Goal: Use online tool/utility: Use online tool/utility

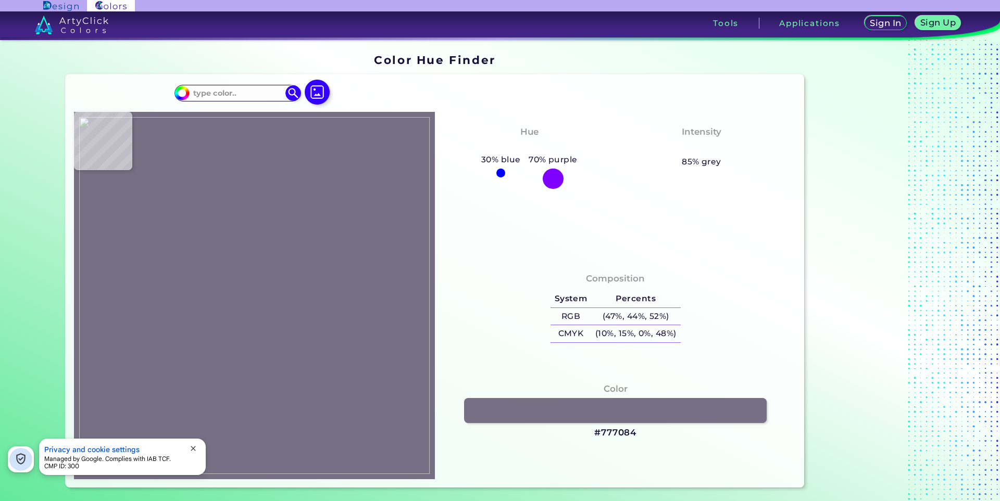
type input "#777084"
type input "#000000"
type input "#746e81"
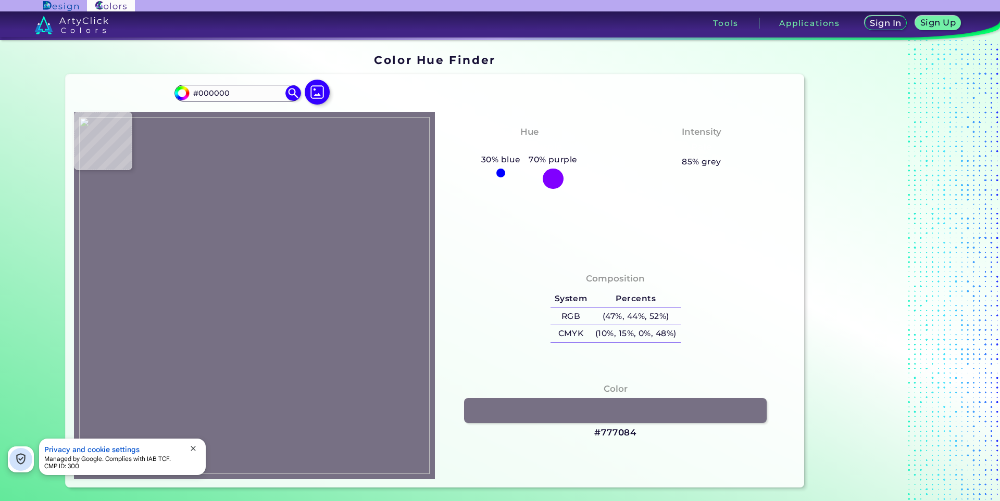
type input "#746E81"
type input "#777184"
click at [196, 448] on span "close" at bounding box center [193, 449] width 8 height 8
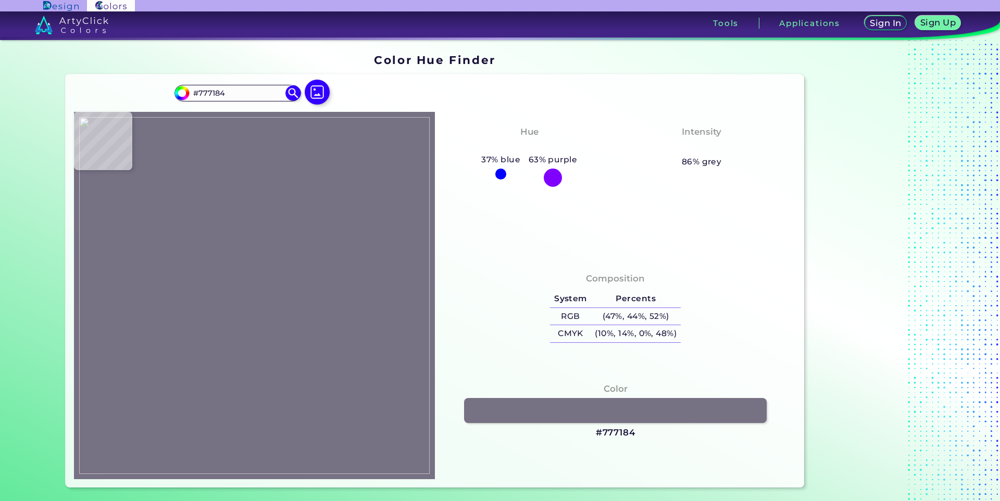
type input "#1a181e"
type input "#1A181E"
type input "#936af0"
type input "#936AF0"
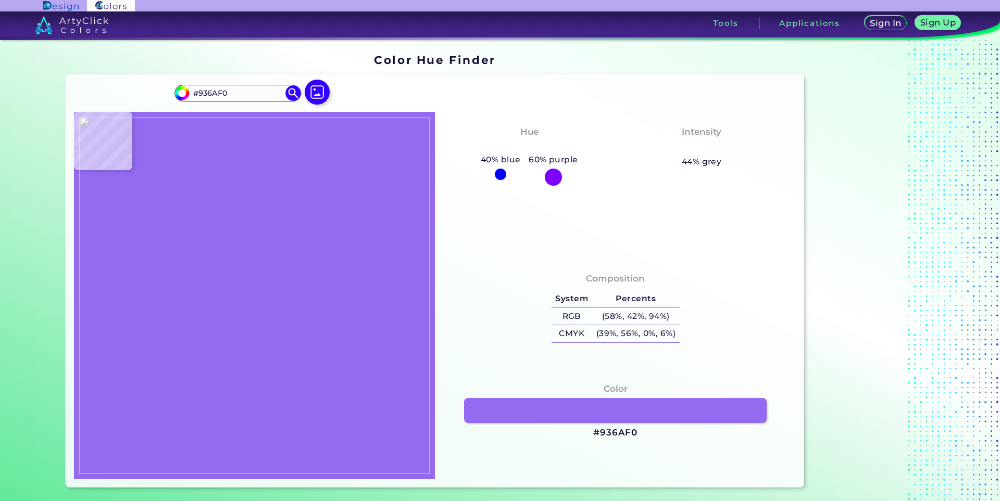
type input "#000000"
type input "#7e7e7e"
type input "#7E7E7E"
type input "#6734d9"
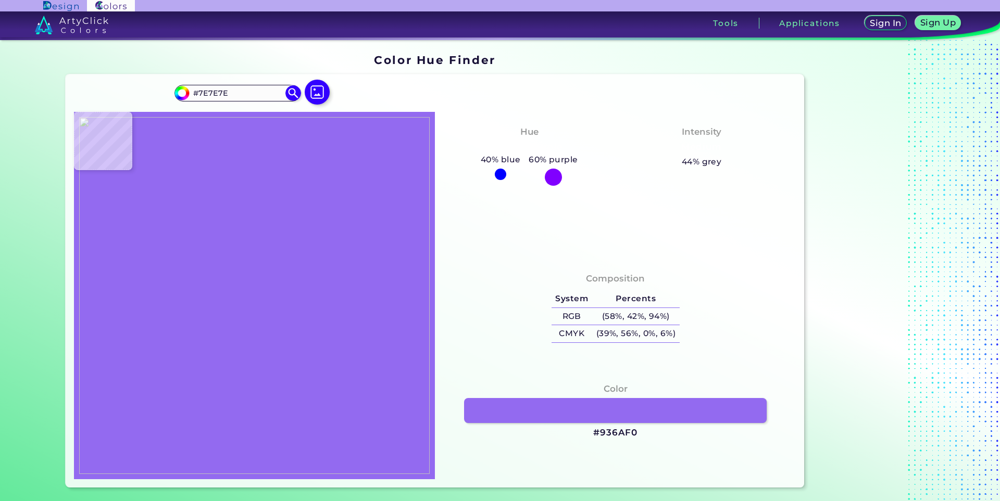
type input "#6734D9"
type input "#11062b"
type input "#11062B"
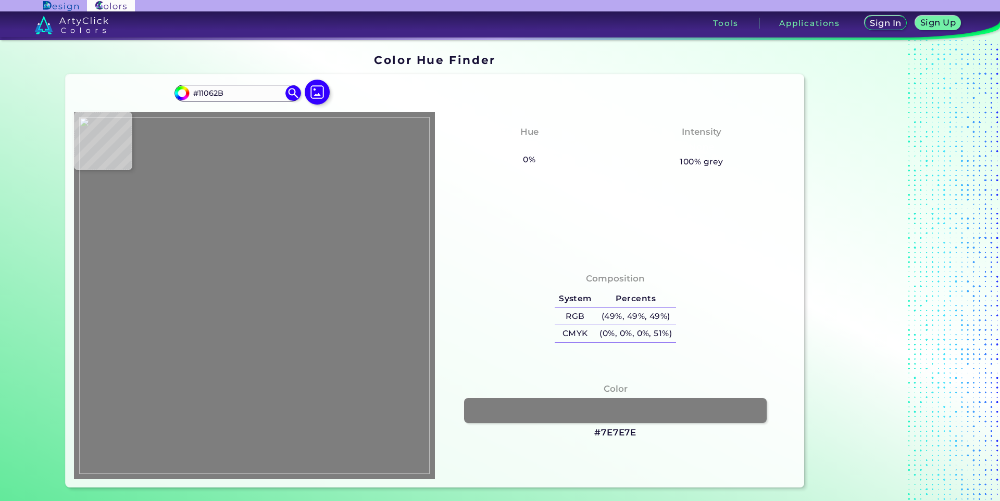
type input "#7e7e7e"
type input "#7E7E7E"
click at [251, 202] on img at bounding box center [254, 295] width 350 height 357
click at [245, 283] on img at bounding box center [254, 295] width 350 height 357
type input "#4d28ba"
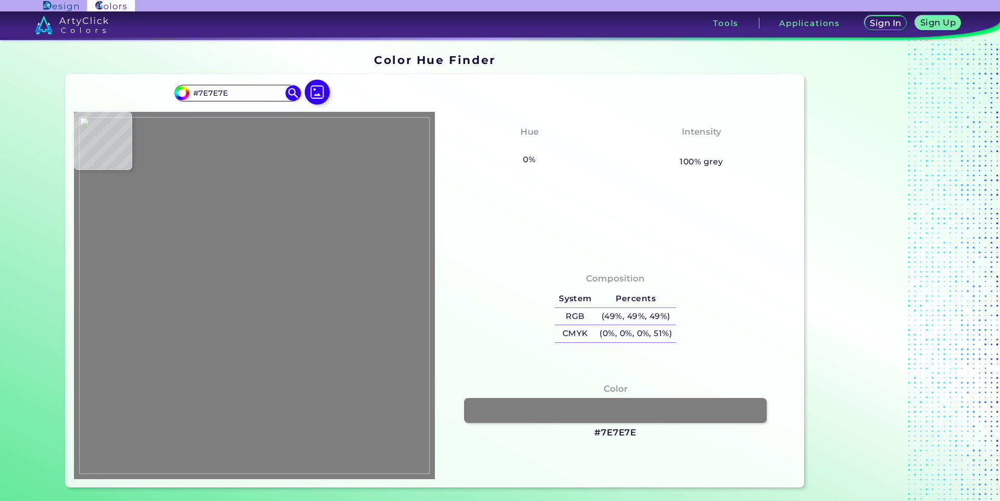
type input "#4D28BA"
type input "#6734d9"
type input "#6734D9"
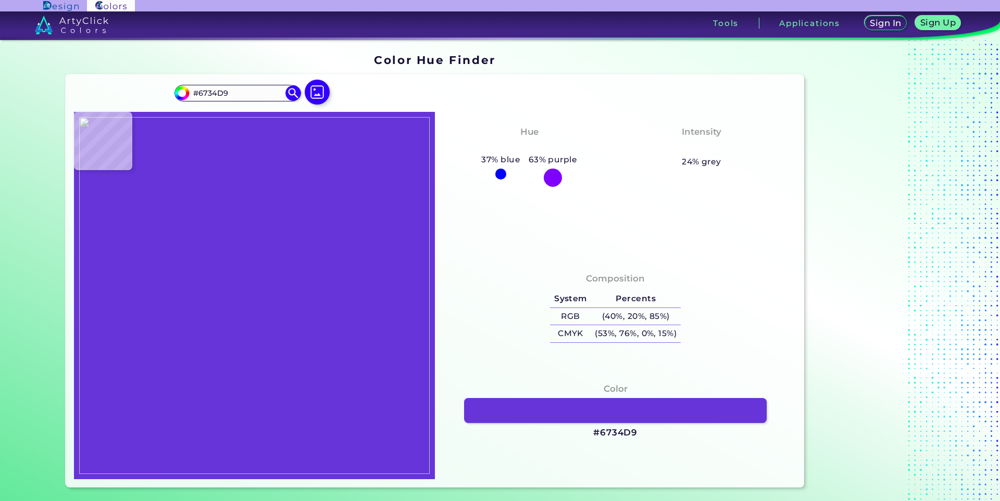
click at [260, 276] on img at bounding box center [254, 295] width 350 height 357
click at [318, 377] on img at bounding box center [254, 295] width 350 height 357
type input "#777184"
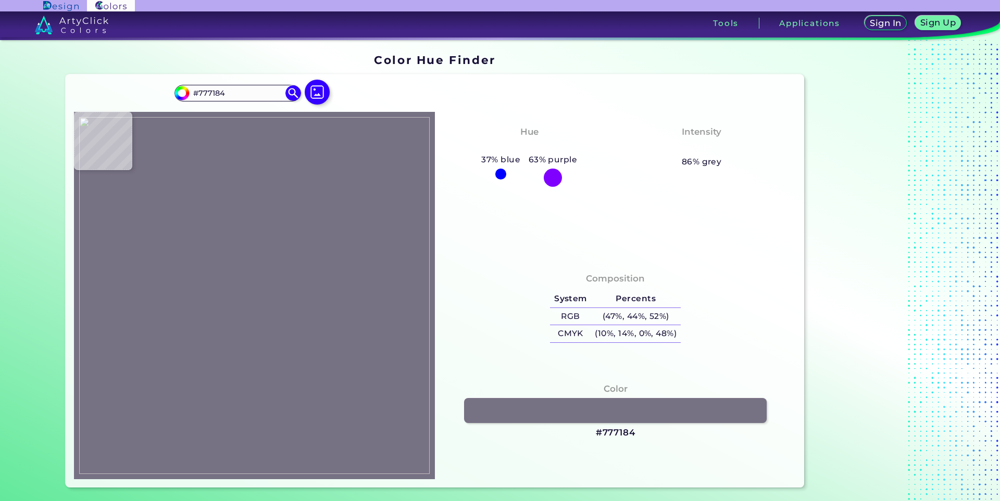
click at [303, 358] on img at bounding box center [254, 295] width 350 height 357
click at [381, 401] on img at bounding box center [254, 295] width 350 height 357
type input "#000000"
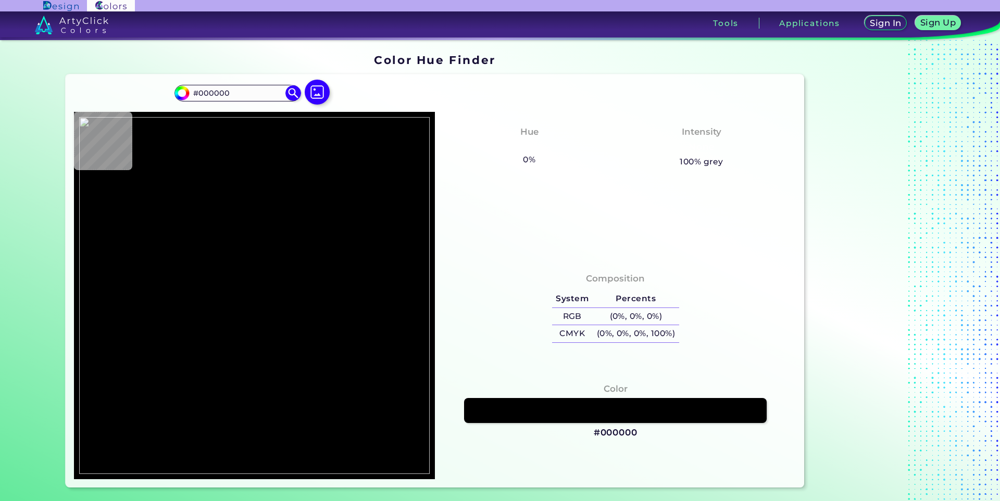
type input "#35323f"
type input "#35323F"
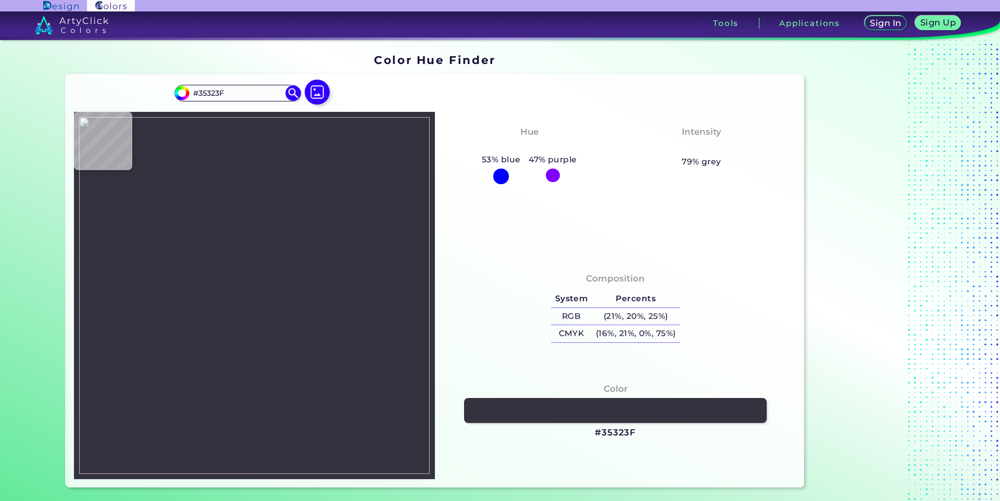
click at [346, 435] on img at bounding box center [254, 295] width 350 height 357
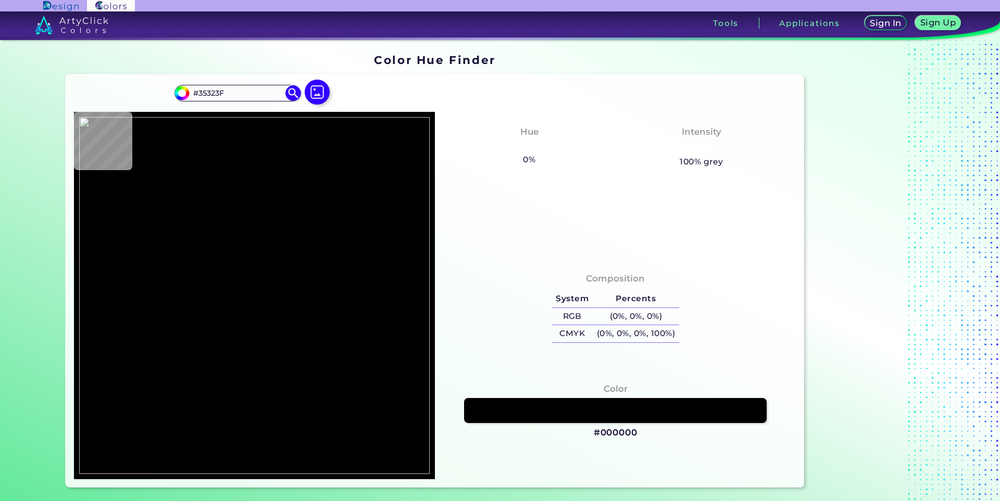
type input "#000000"
type input "#322f3c"
type input "#322F3C"
type input "#35323f"
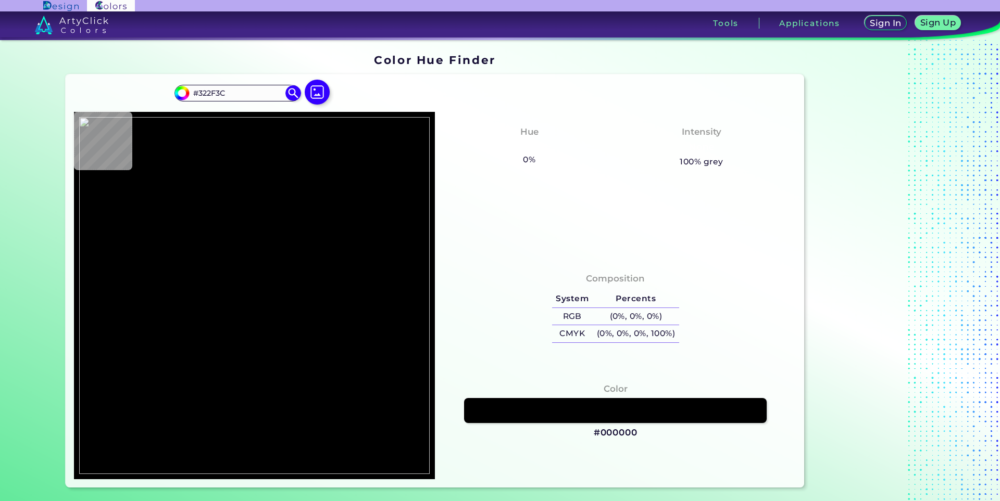
type input "#35323F"
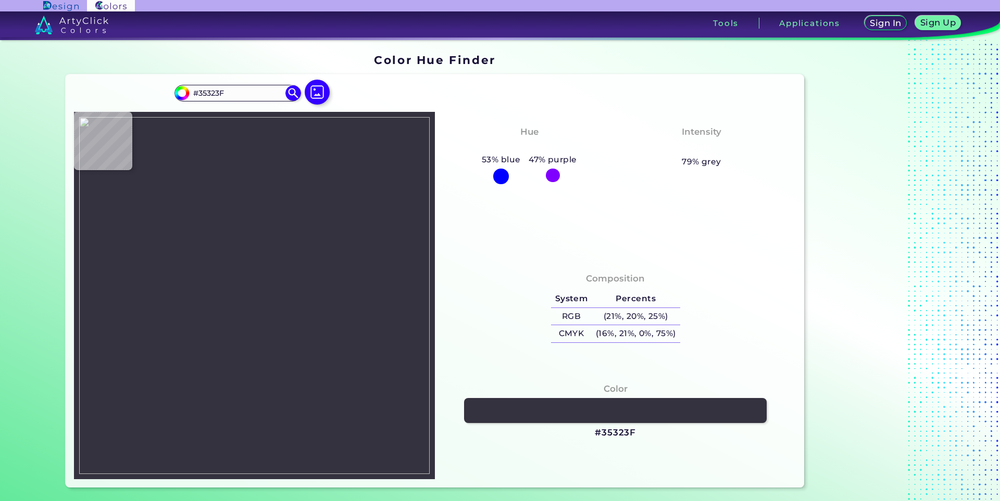
click at [343, 448] on img at bounding box center [254, 295] width 350 height 357
